Goal: Task Accomplishment & Management: Manage account settings

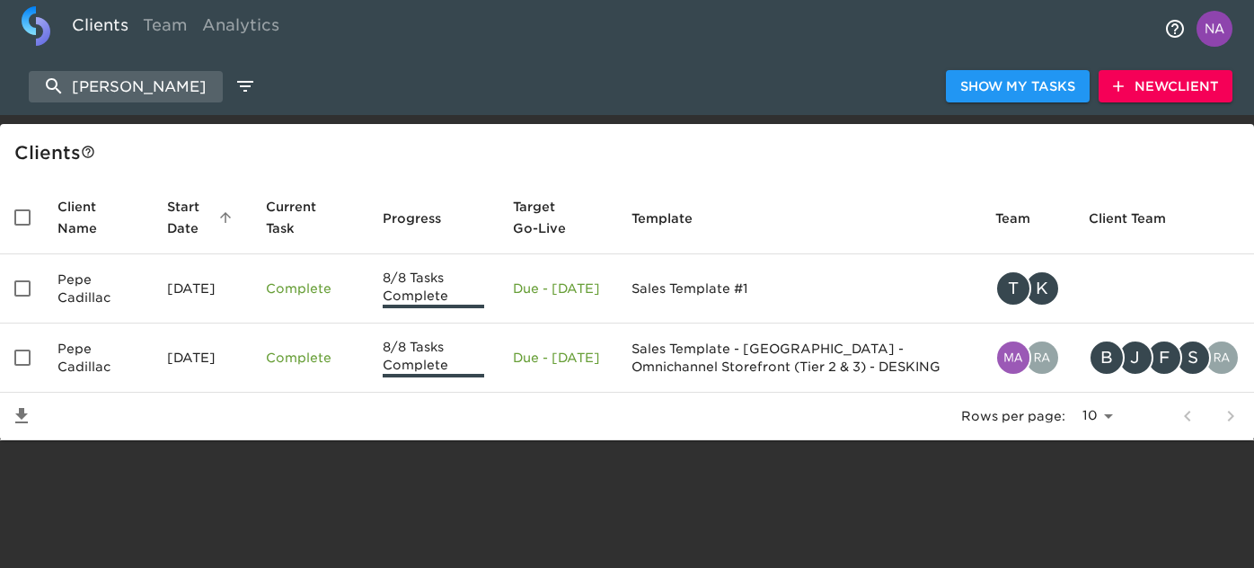
select select "10"
click at [149, 86] on input "[PERSON_NAME]" at bounding box center [126, 86] width 194 height 31
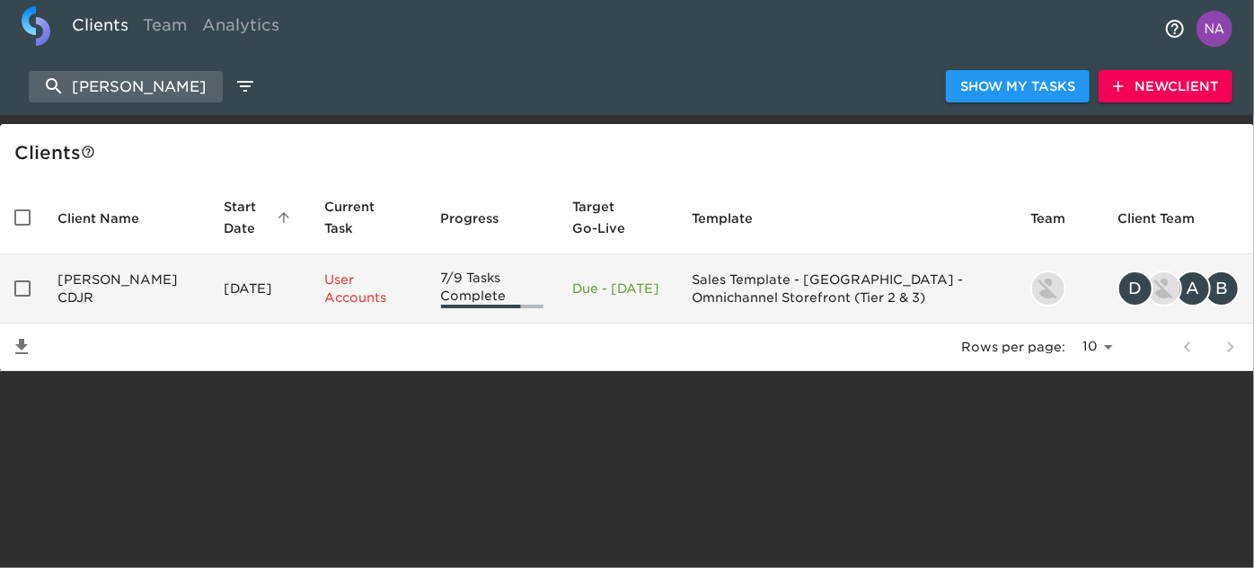
type input "[PERSON_NAME]"
click at [82, 297] on td "[PERSON_NAME] CDJR" at bounding box center [126, 288] width 166 height 69
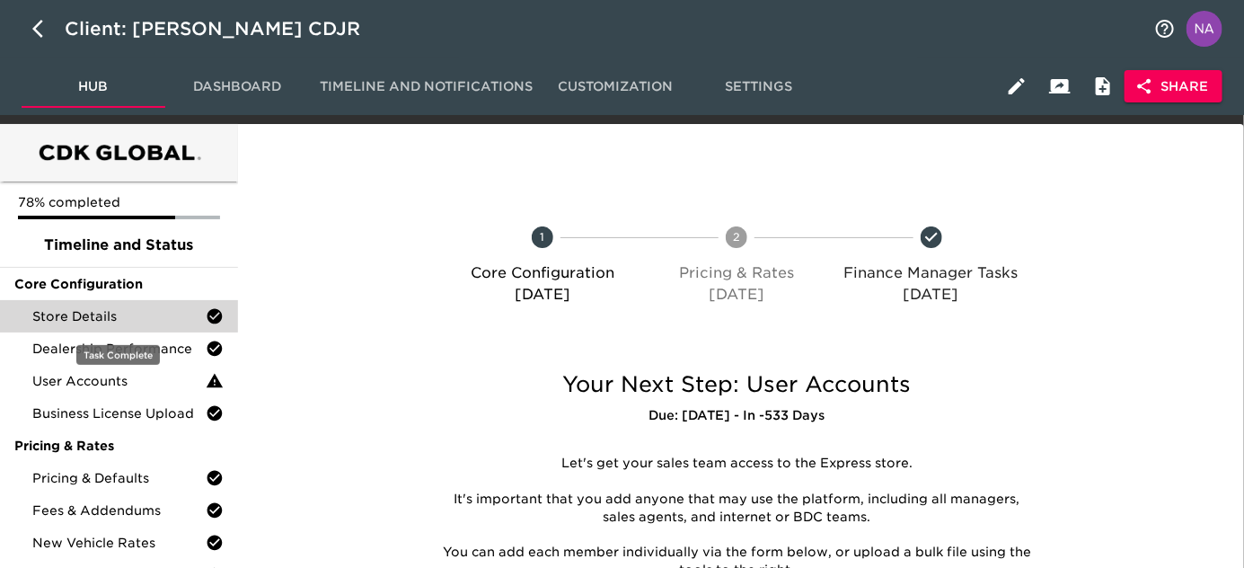
click at [85, 323] on span "Store Details" at bounding box center [118, 316] width 173 height 18
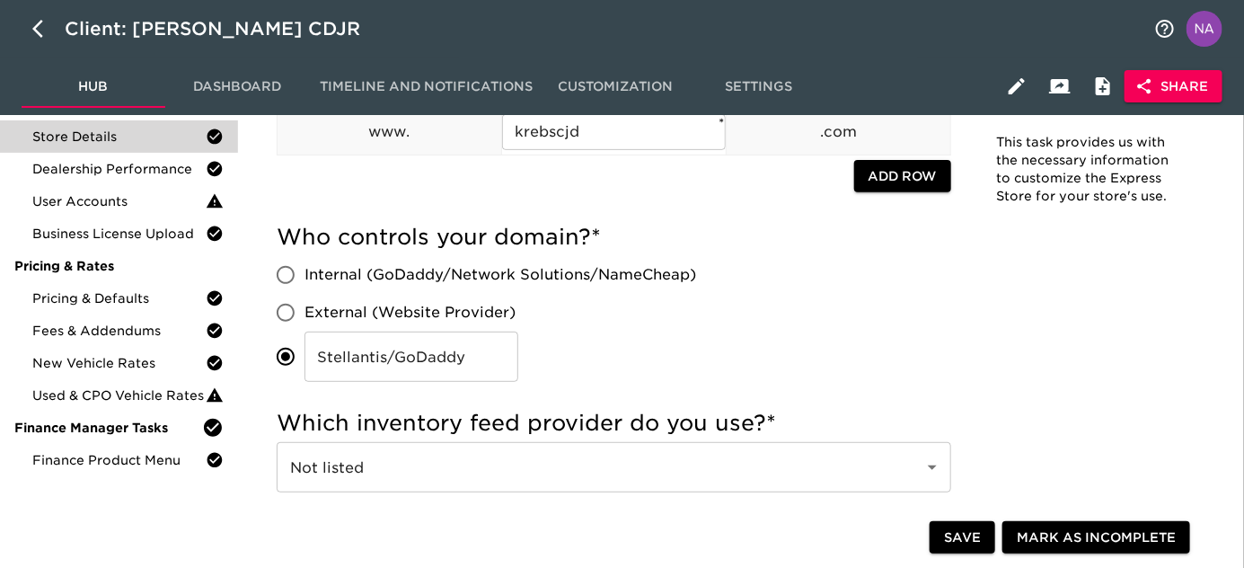
scroll to position [244, 0]
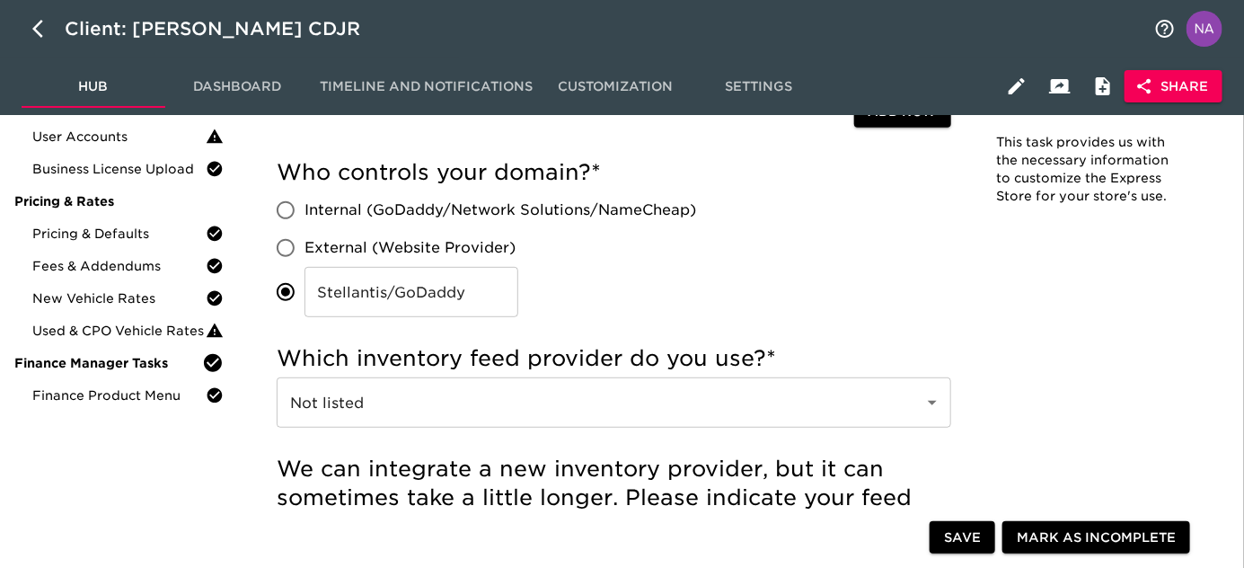
click at [728, 272] on div "Who controls your domain? * Internal (GoDaddy/Network Solutions/NameCheap) Exte…" at bounding box center [614, 237] width 675 height 159
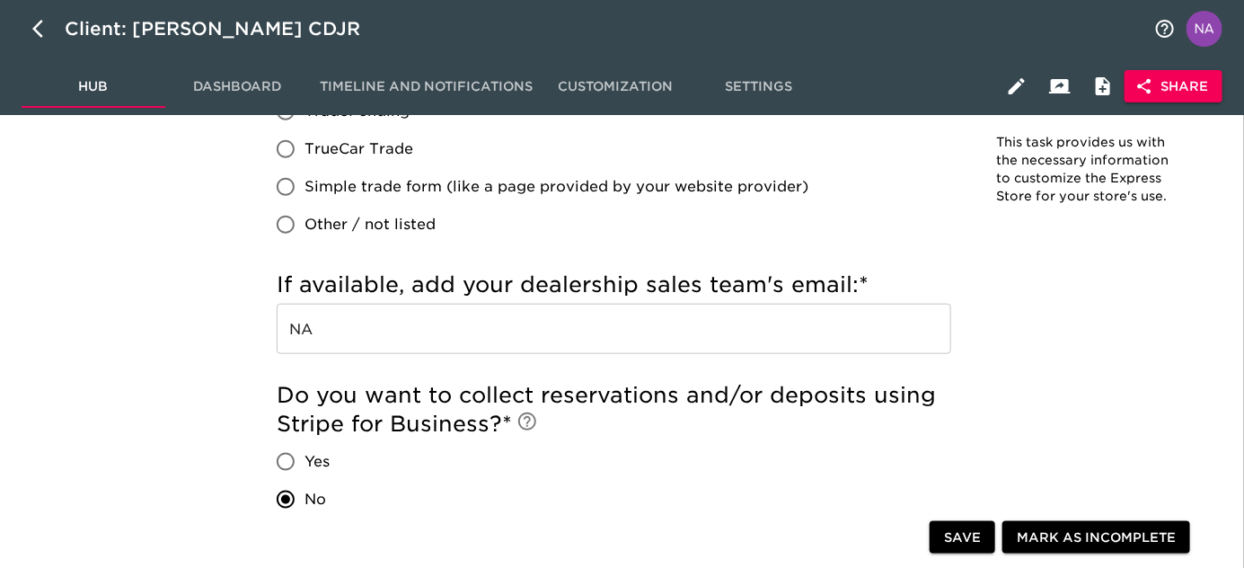
scroll to position [959, 0]
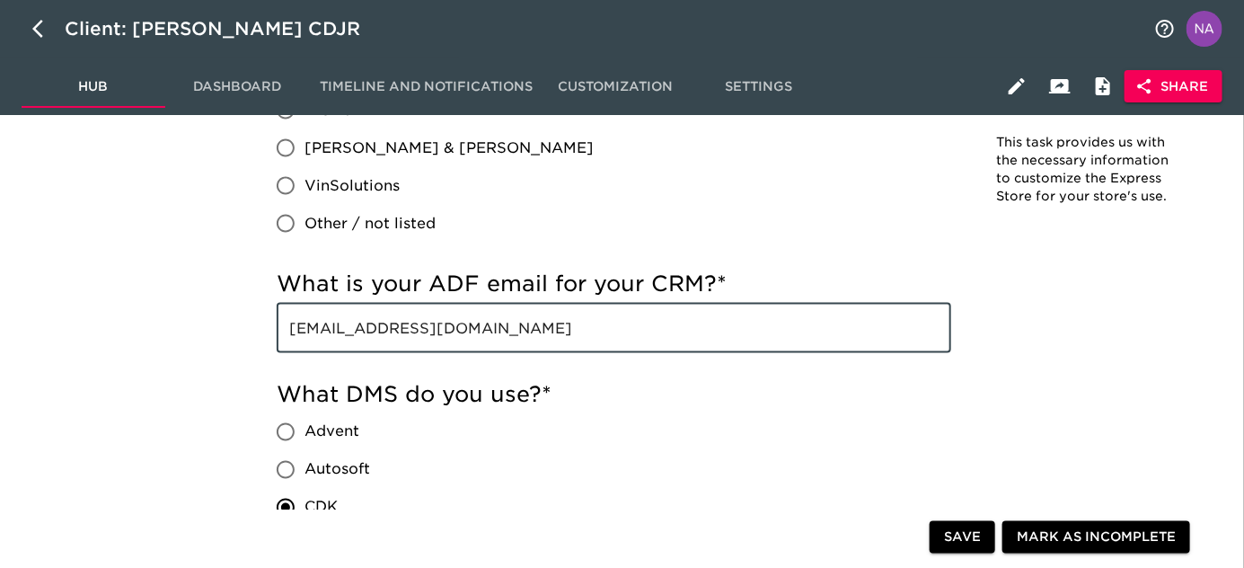
click at [721, 332] on input "[EMAIL_ADDRESS][DOMAIN_NAME]" at bounding box center [614, 328] width 675 height 50
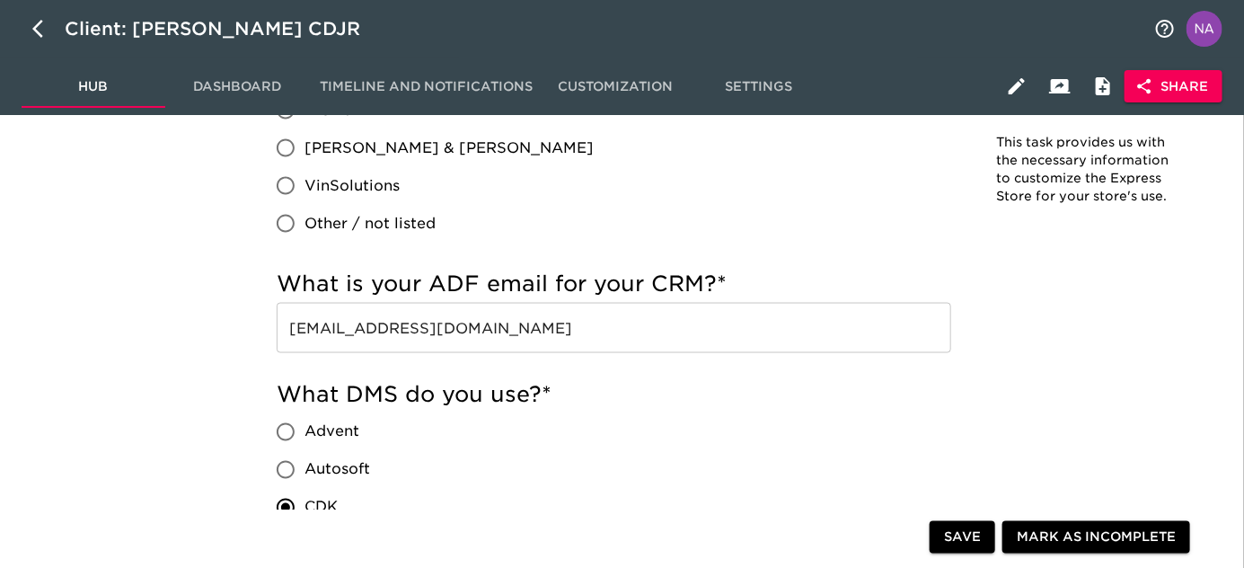
scroll to position [2532, 0]
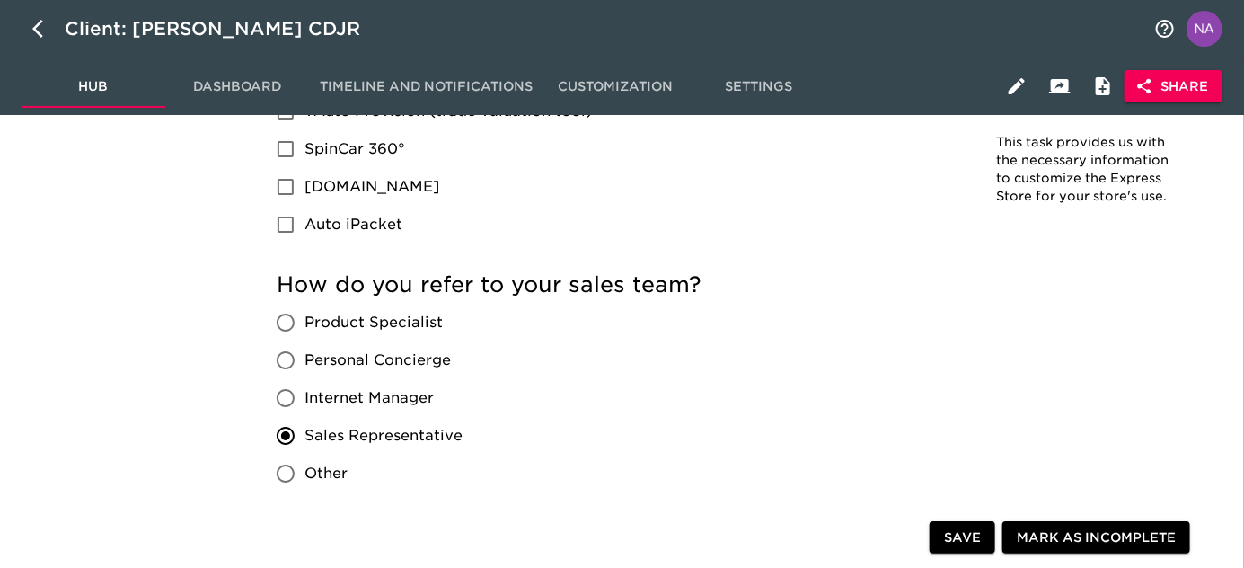
click at [498, 438] on div "How do you refer to your sales team? Product Specialist Personal Concierge Inte…" at bounding box center [614, 381] width 675 height 222
click at [356, 447] on label "Sales Representative" at bounding box center [365, 436] width 196 height 38
click at [305, 447] on input "Sales Representative" at bounding box center [286, 436] width 38 height 38
click at [331, 438] on span "Sales Representative" at bounding box center [384, 436] width 158 height 22
click at [328, 438] on span "Sales Representative" at bounding box center [384, 436] width 158 height 22
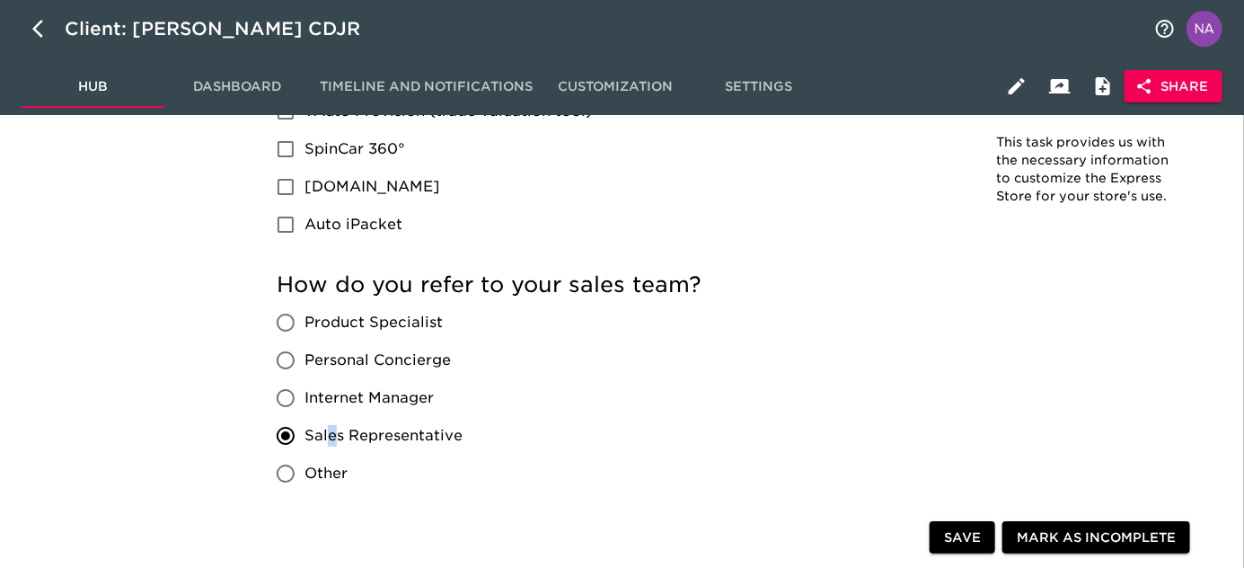
click at [305, 438] on input "Sales Representative" at bounding box center [286, 436] width 38 height 38
drag, startPoint x: 321, startPoint y: 435, endPoint x: 354, endPoint y: 437, distance: 33.3
click at [322, 435] on span "Sales Representative" at bounding box center [384, 436] width 158 height 22
click at [305, 435] on input "Sales Representative" at bounding box center [286, 436] width 38 height 38
drag, startPoint x: 354, startPoint y: 437, endPoint x: 422, endPoint y: 435, distance: 68.3
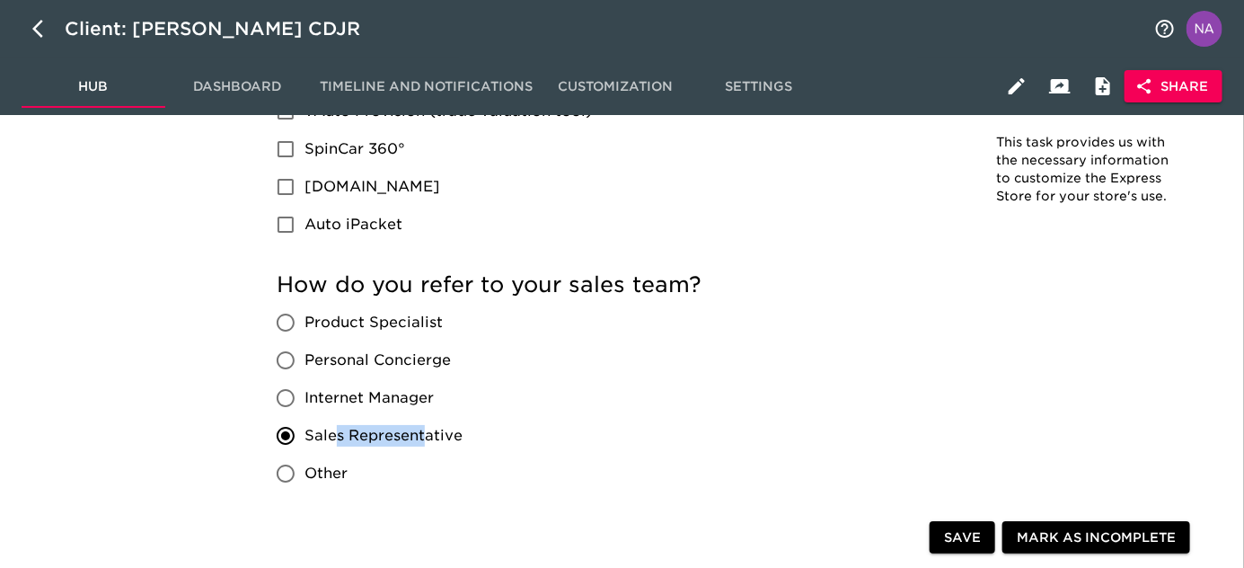
click at [422, 435] on span "Sales Representative" at bounding box center [384, 436] width 158 height 22
copy span "s Represent"
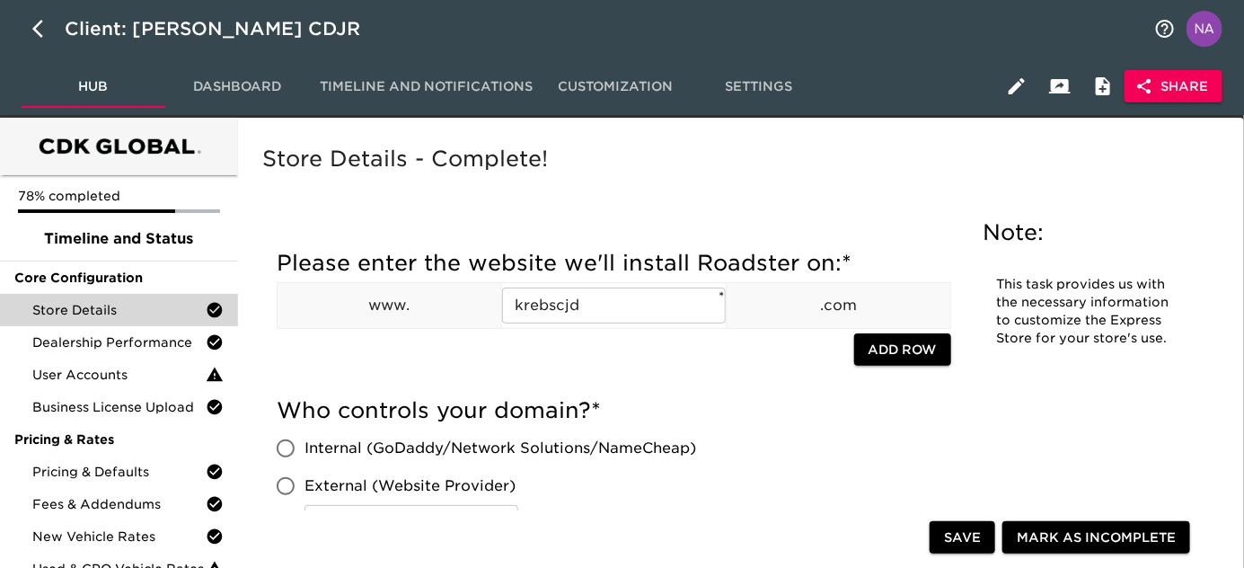
scroll to position [0, 0]
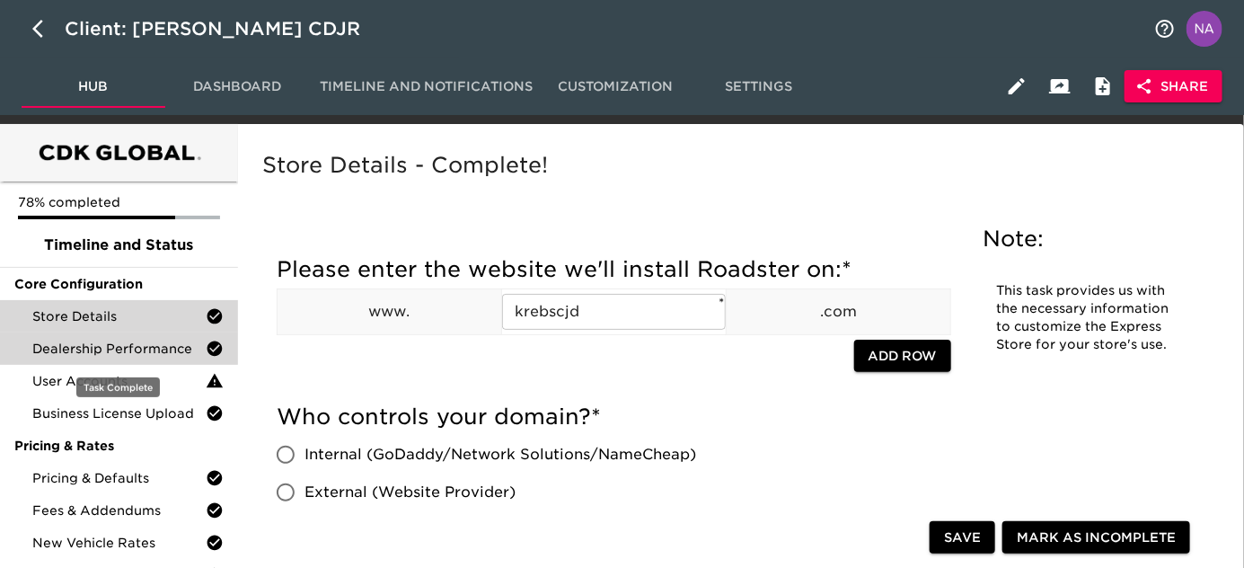
click at [119, 349] on span "Dealership Performance" at bounding box center [118, 349] width 173 height 18
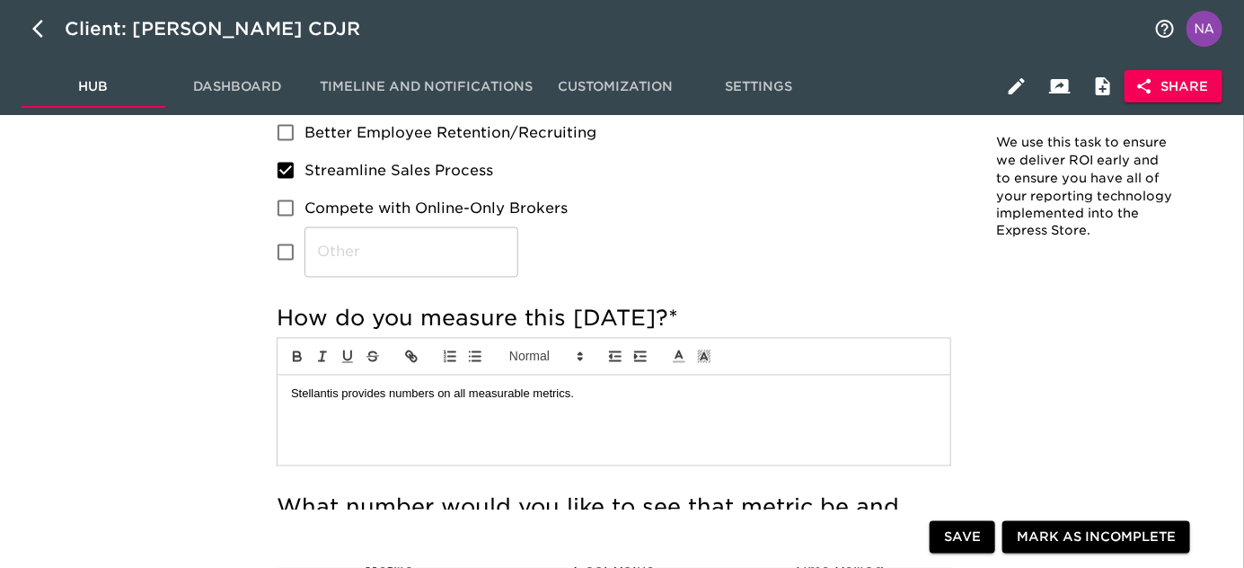
scroll to position [1143, 0]
